Goal: Obtain resource: Obtain resource

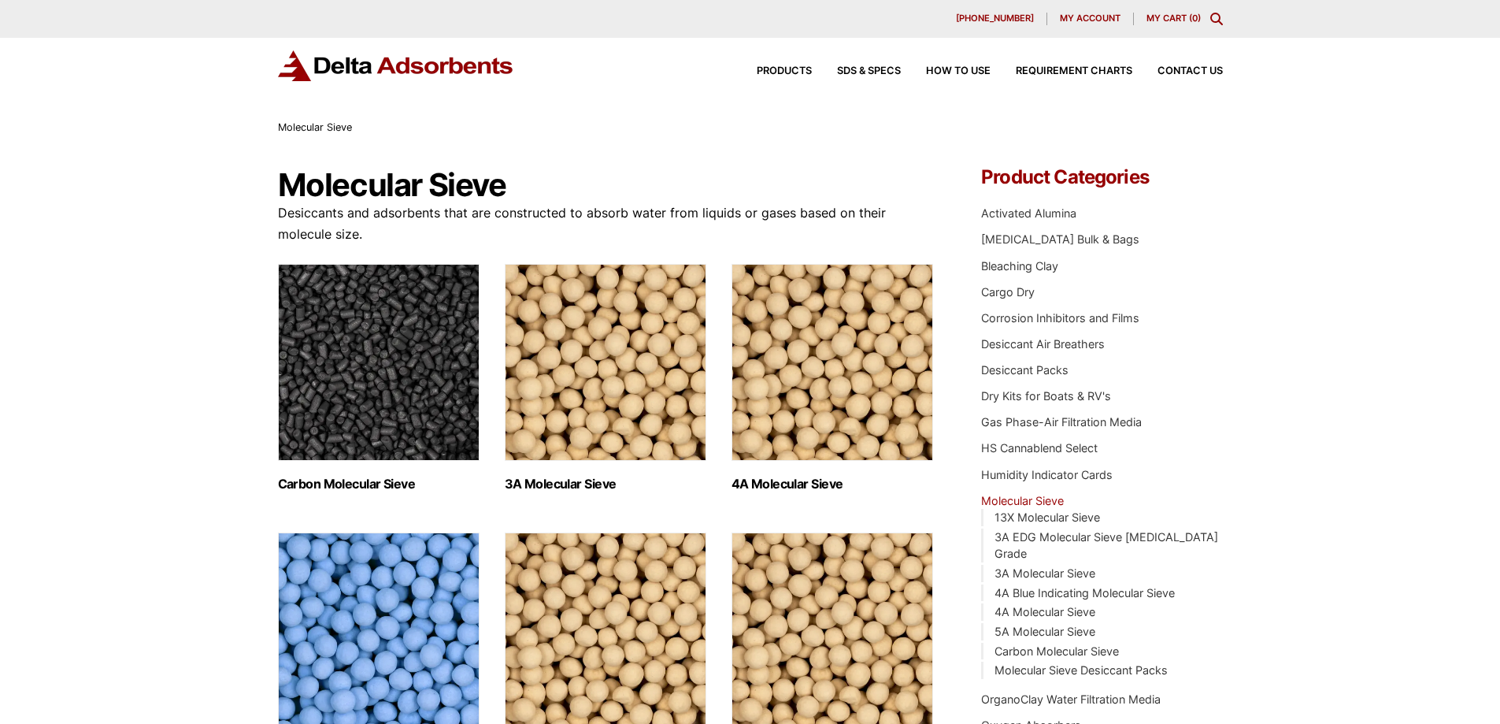
click at [565, 479] on h2 "3A Molecular Sieve (2)" at bounding box center [606, 483] width 202 height 15
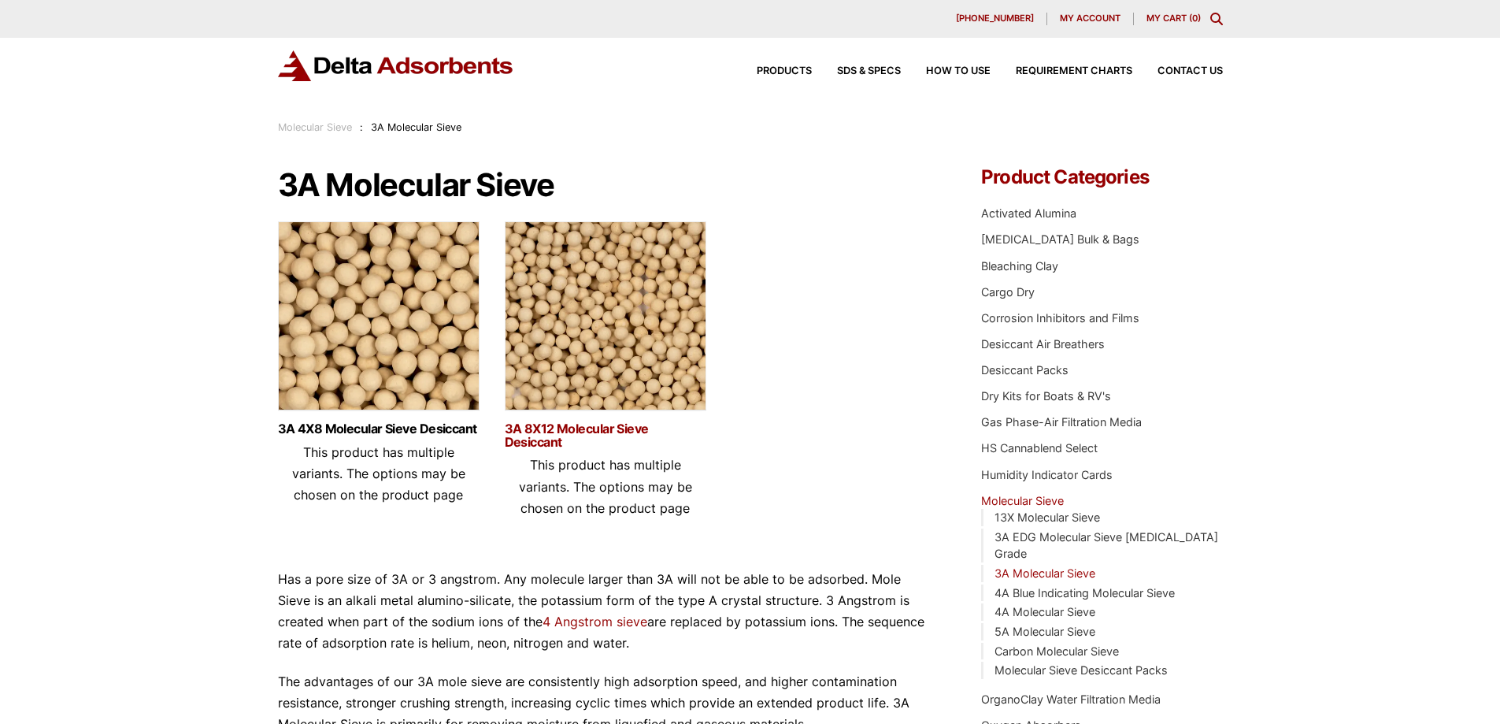
click at [569, 431] on link "3A 8X12 Molecular Sieve Desiccant" at bounding box center [606, 435] width 202 height 27
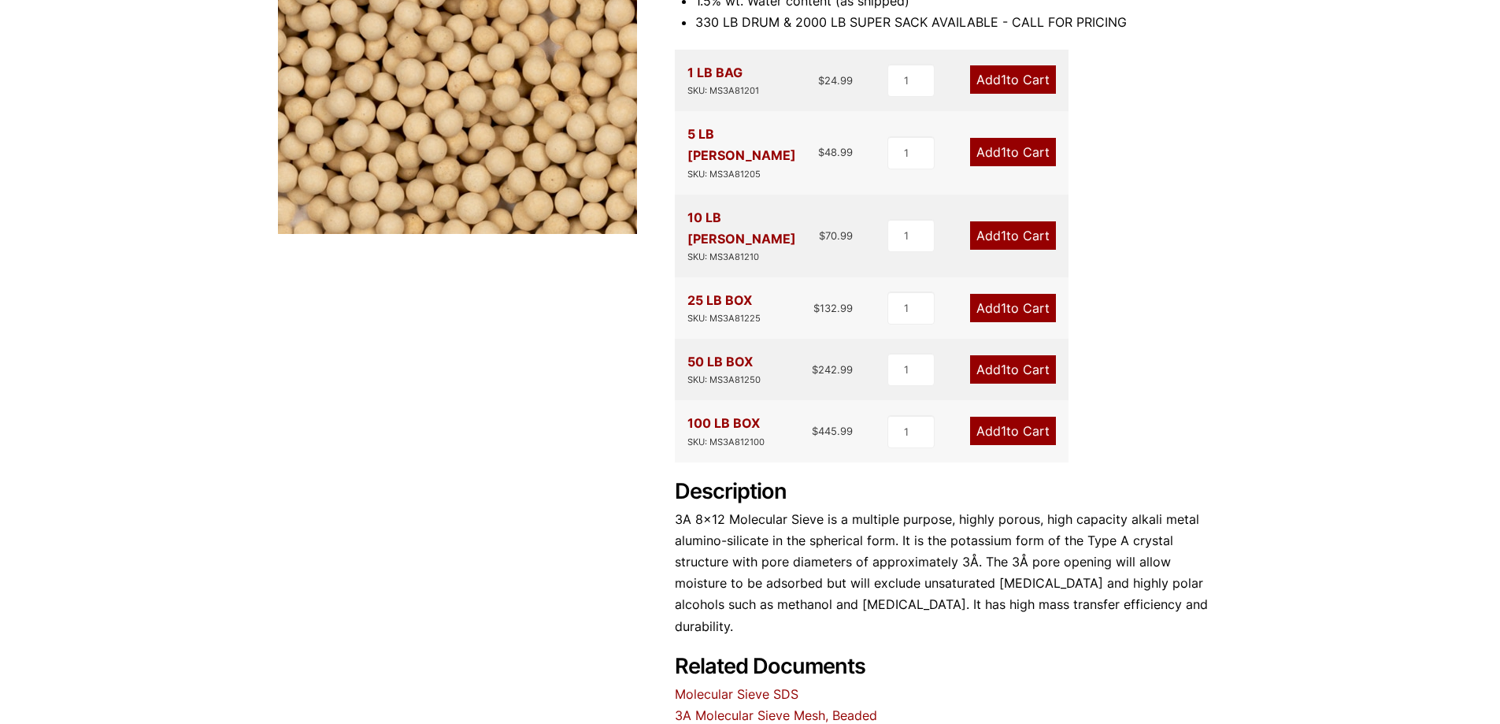
scroll to position [394, 0]
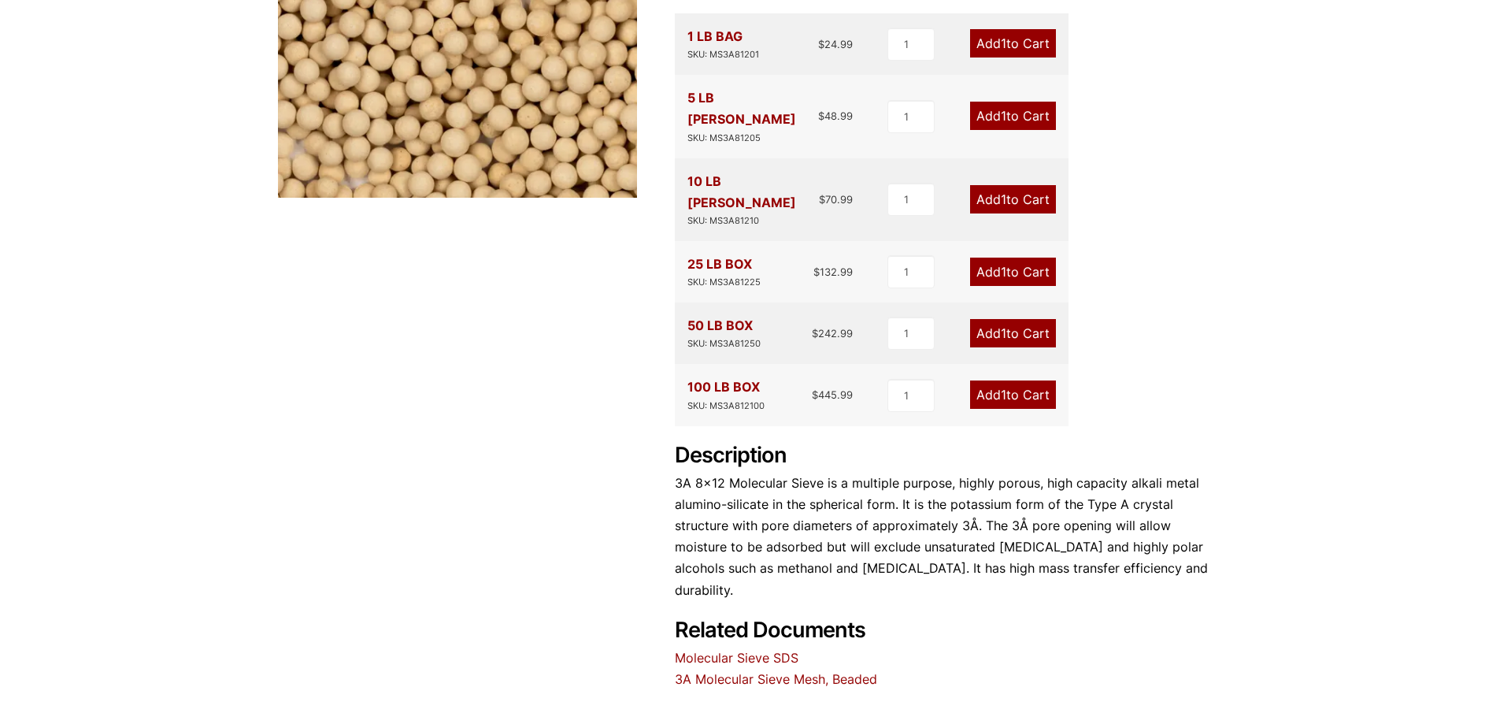
click at [715, 650] on link "Molecular Sieve SDS" at bounding box center [737, 658] width 124 height 16
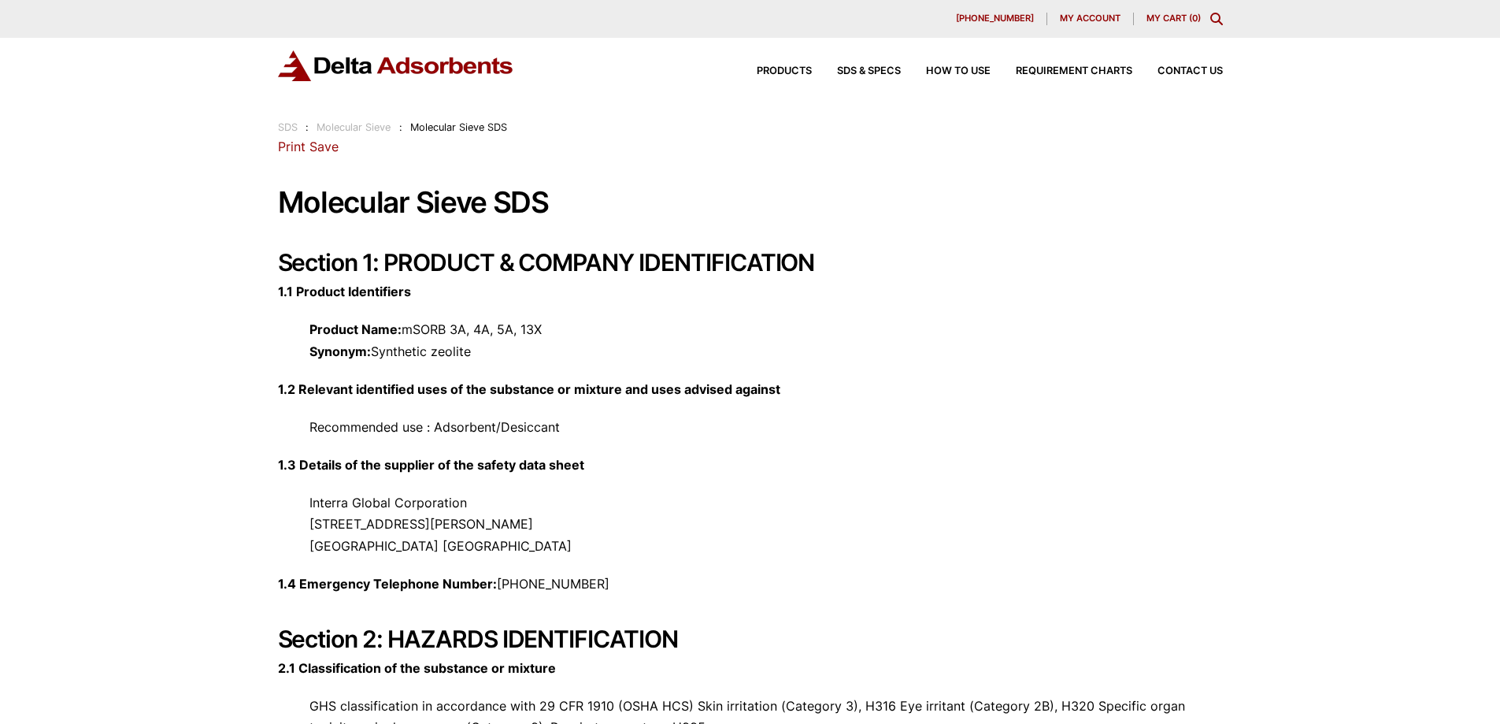
click at [981, 394] on p "1.2 Relevant identified uses of the substance or mixture and uses advised again…" at bounding box center [750, 389] width 945 height 21
click at [291, 149] on link "Print" at bounding box center [292, 147] width 28 height 16
